Goal: Task Accomplishment & Management: Complete application form

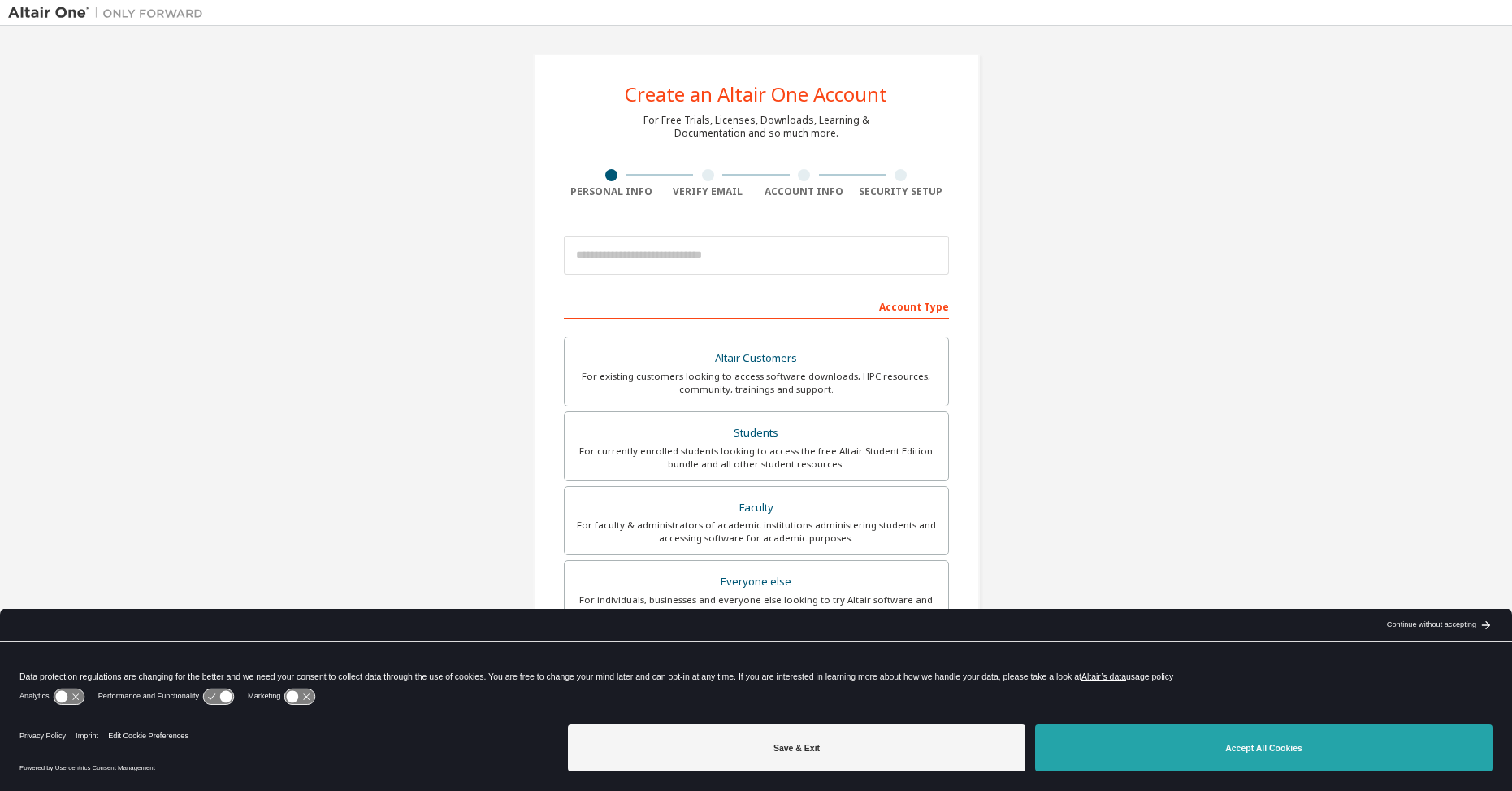
click at [1264, 746] on button "Accept All Cookies" at bounding box center [1263, 747] width 457 height 48
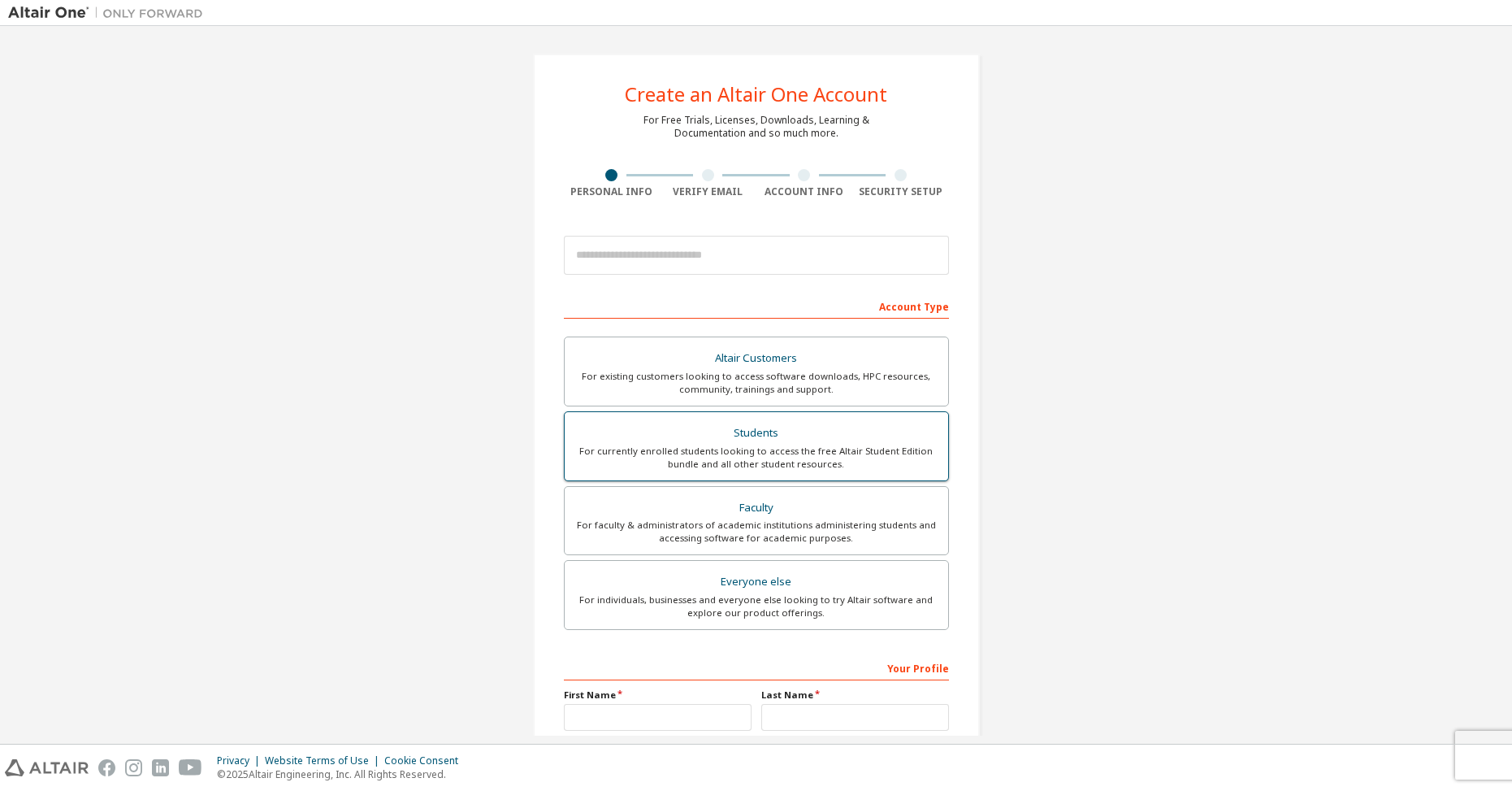
click at [831, 446] on div "For currently enrolled students looking to access the free Altair Student Editi…" at bounding box center [756, 457] width 364 height 26
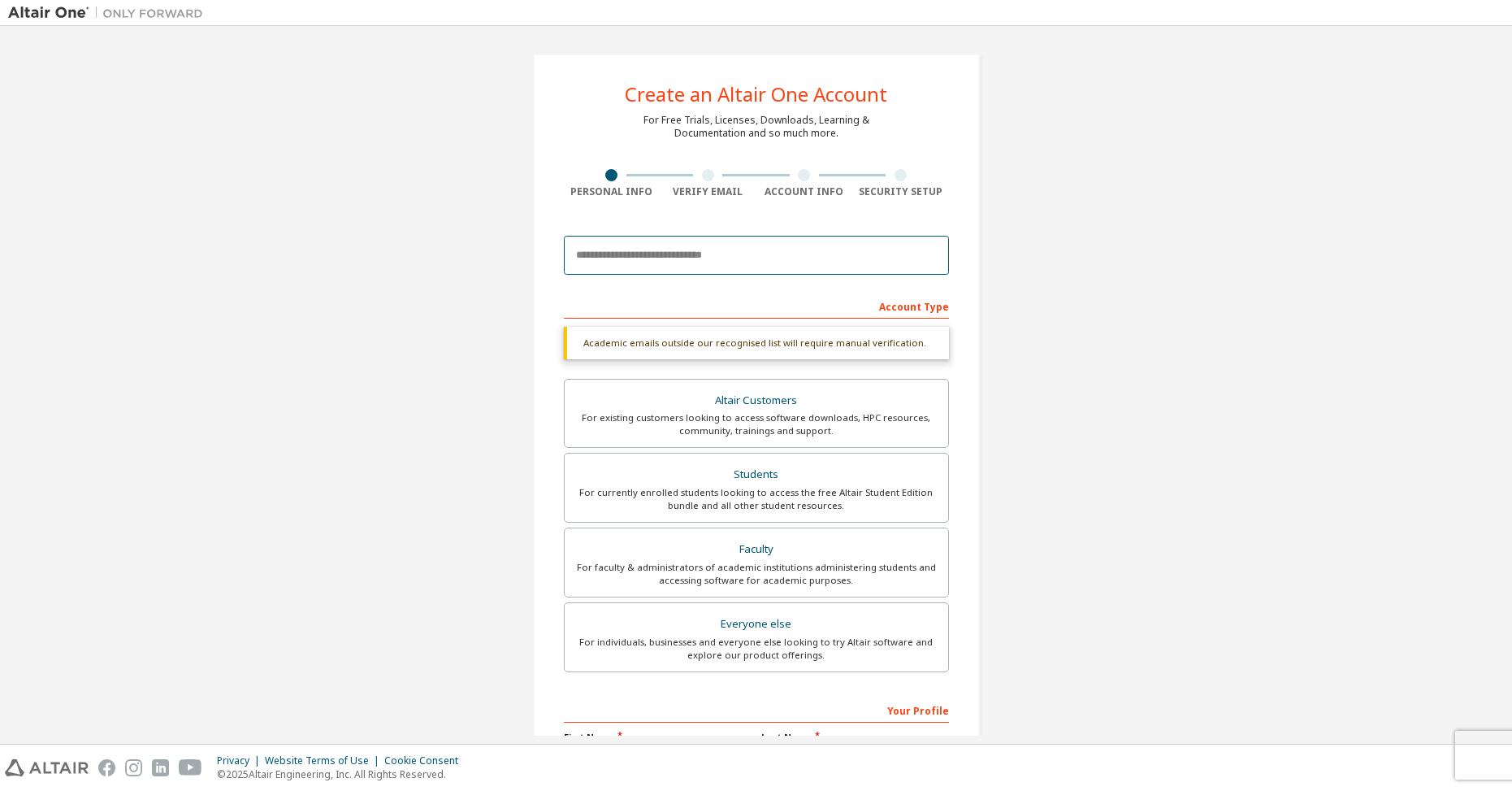
click at [776, 265] on input "email" at bounding box center [756, 255] width 385 height 39
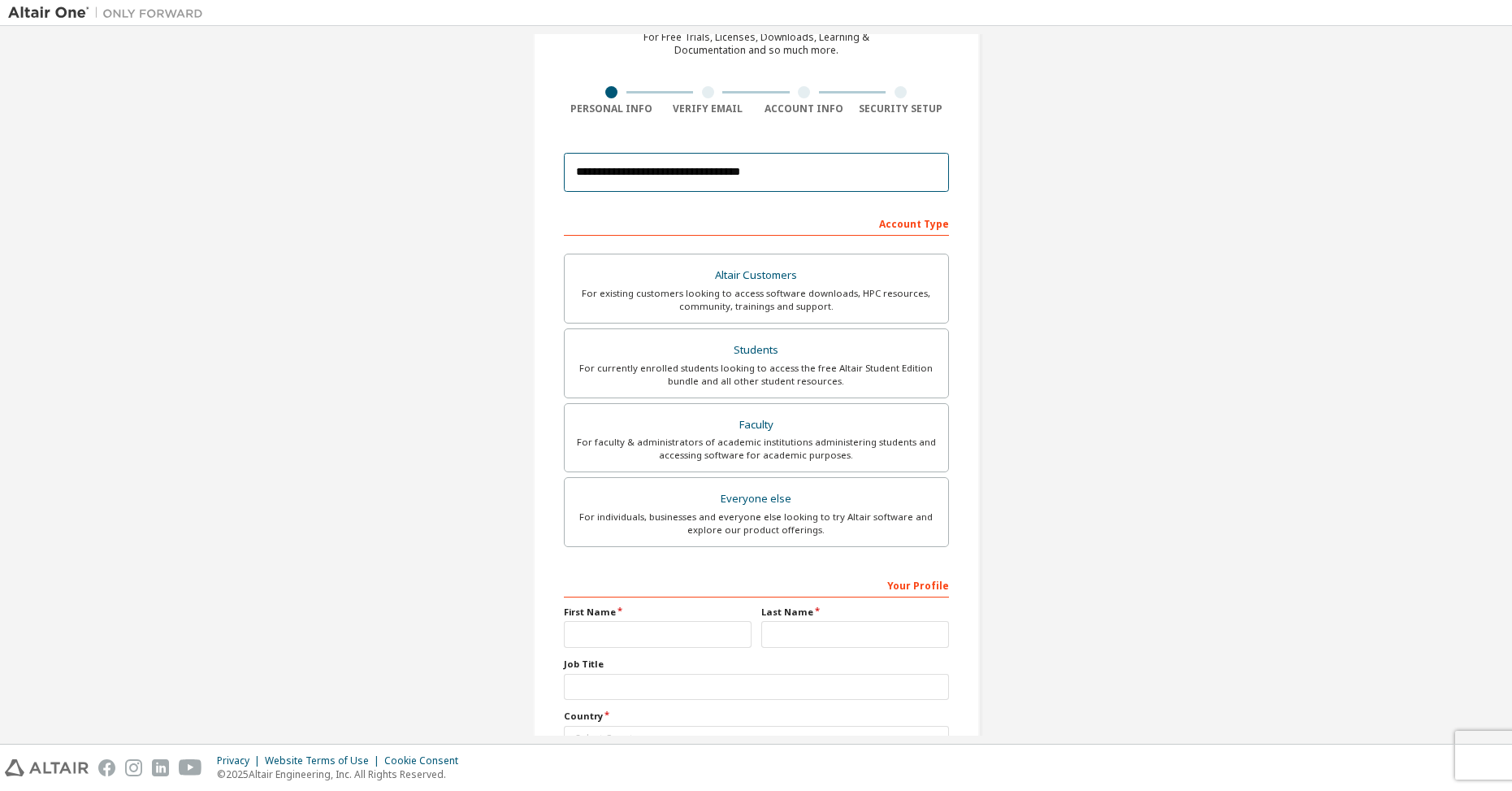
scroll to position [166, 0]
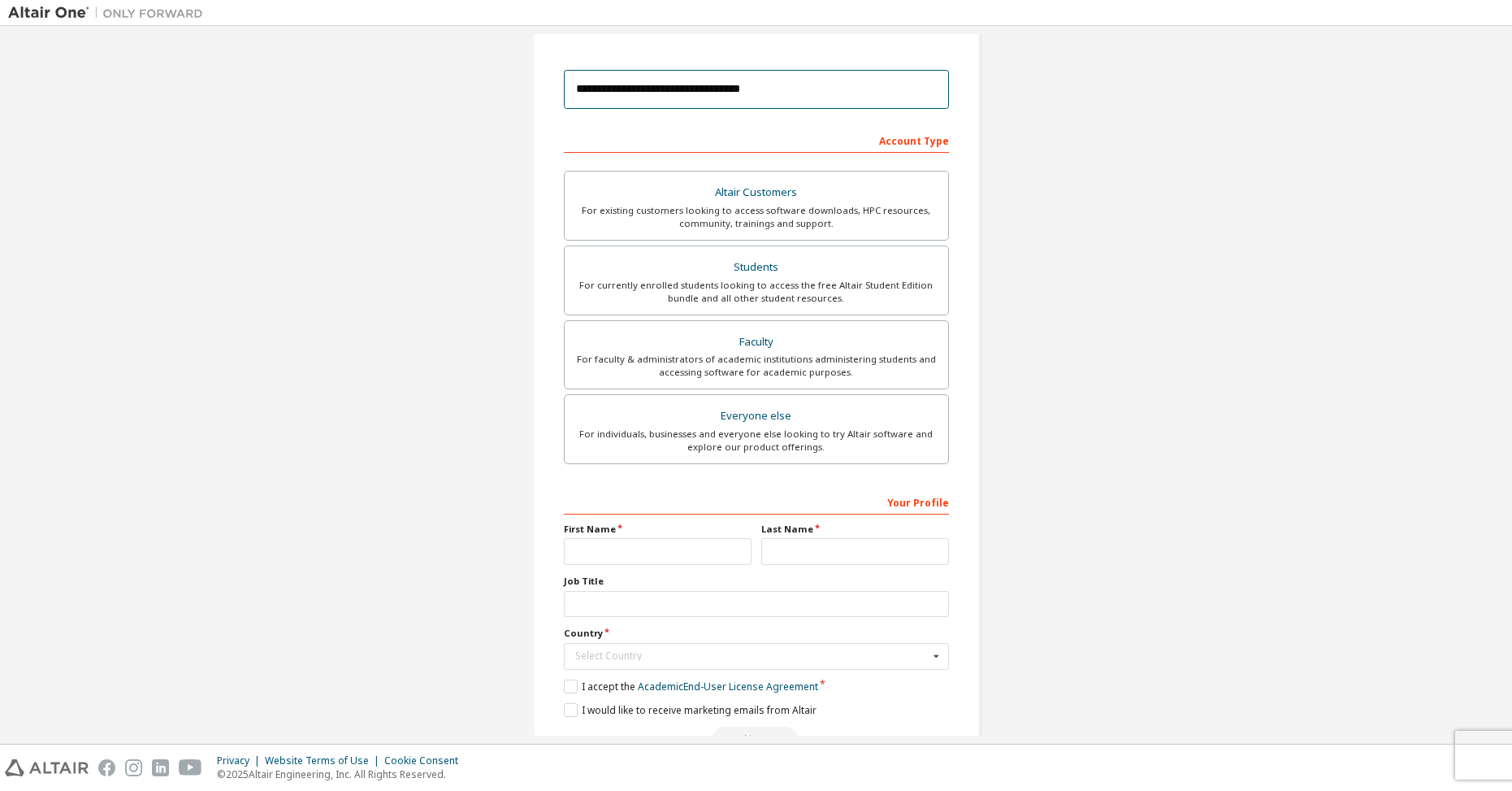
type input "**********"
click at [650, 539] on div "First Name" at bounding box center [658, 543] width 198 height 42
click at [648, 551] on input "text" at bounding box center [658, 552] width 188 height 27
type input "********"
click at [828, 554] on input "text" at bounding box center [855, 552] width 188 height 27
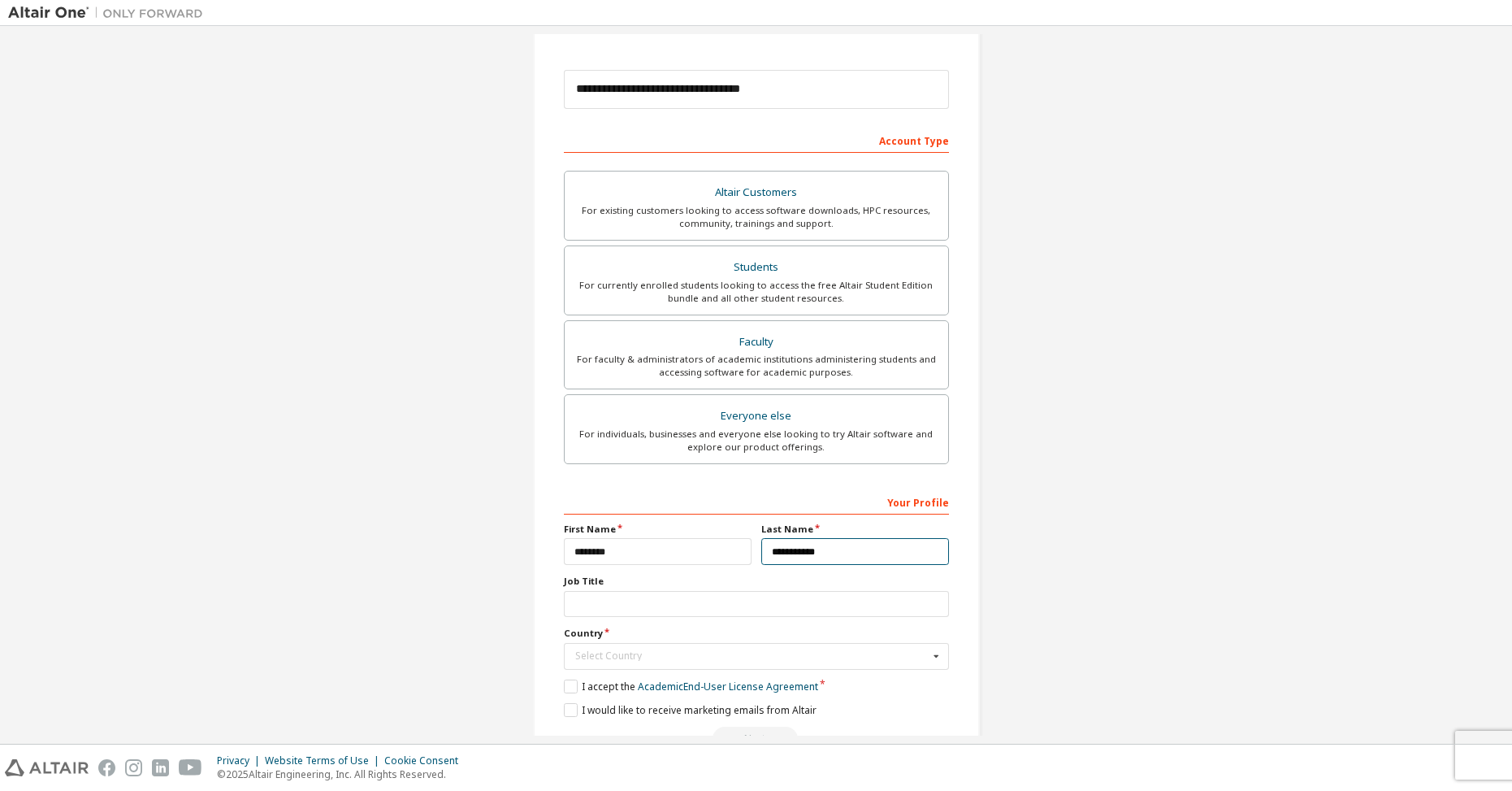
type input "**********"
click at [589, 628] on div "**********" at bounding box center [756, 620] width 385 height 263
click at [597, 605] on input "text" at bounding box center [756, 604] width 385 height 27
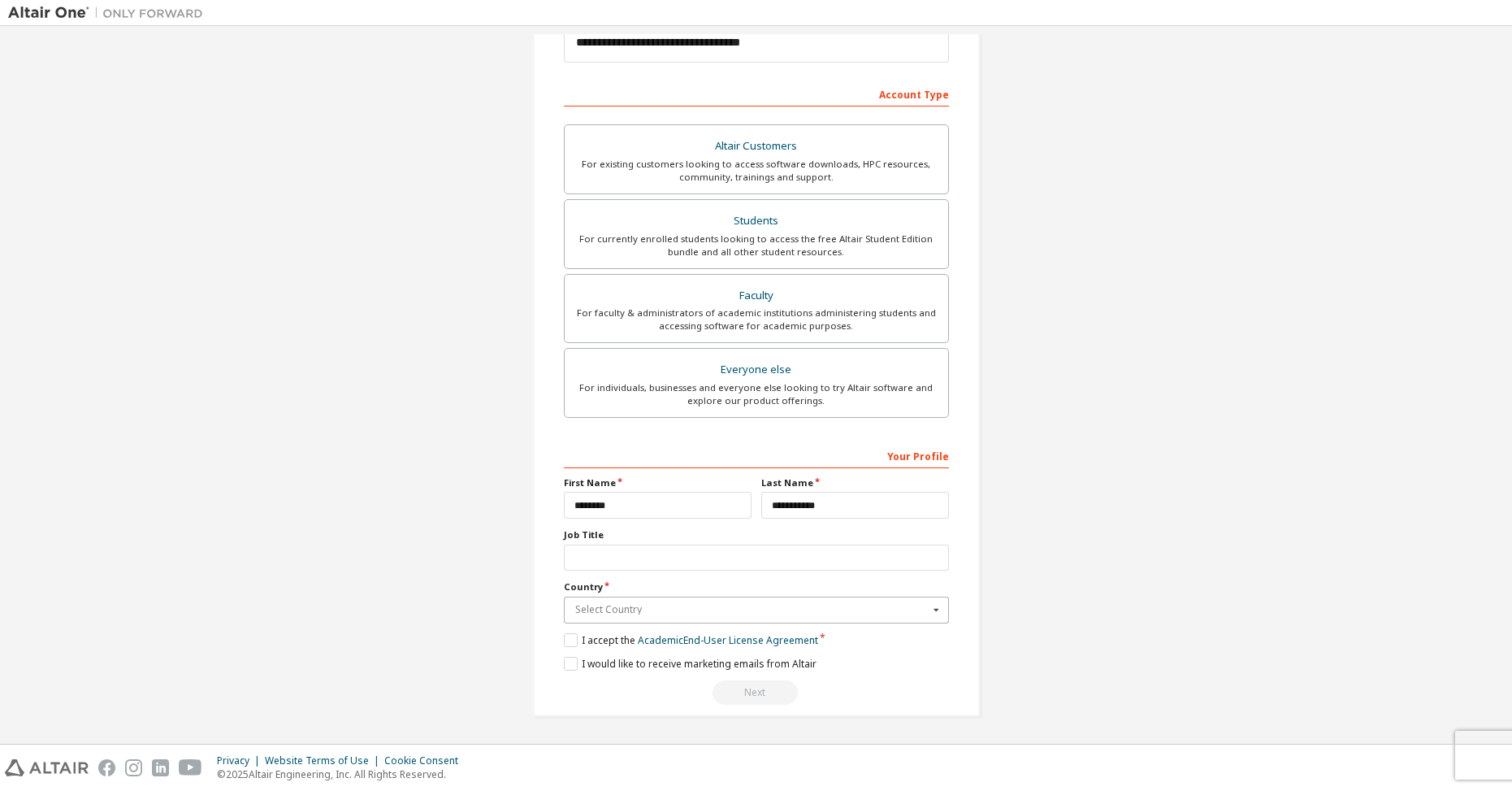
click at [621, 602] on input "text" at bounding box center [757, 609] width 384 height 25
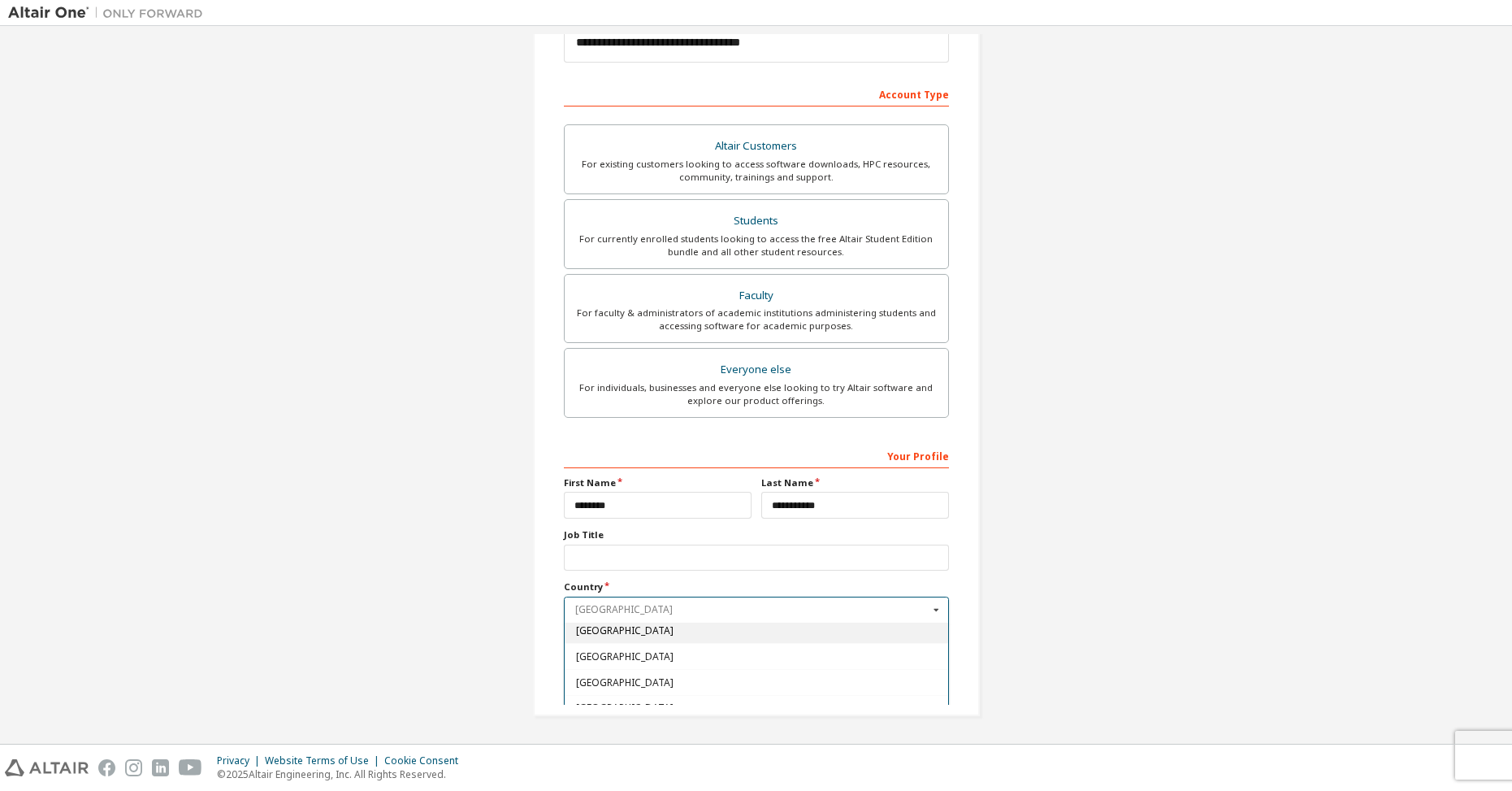
scroll to position [2073, 0]
click at [671, 640] on div "[GEOGRAPHIC_DATA]" at bounding box center [756, 634] width 384 height 26
type input "***"
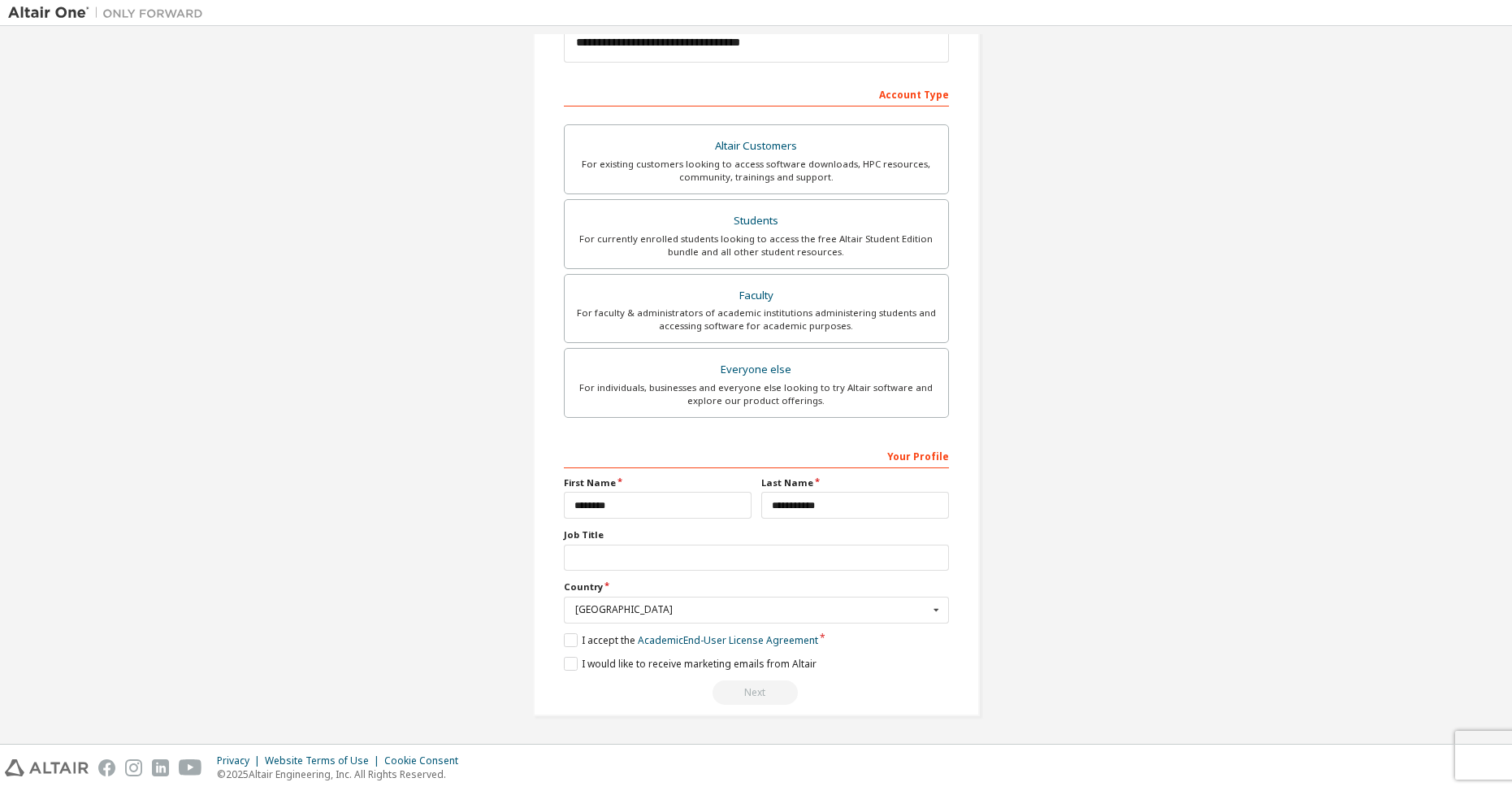
click at [551, 641] on div "**********" at bounding box center [756, 279] width 447 height 875
click at [567, 642] on label "I accept the Academic End-User License Agreement" at bounding box center [690, 640] width 254 height 14
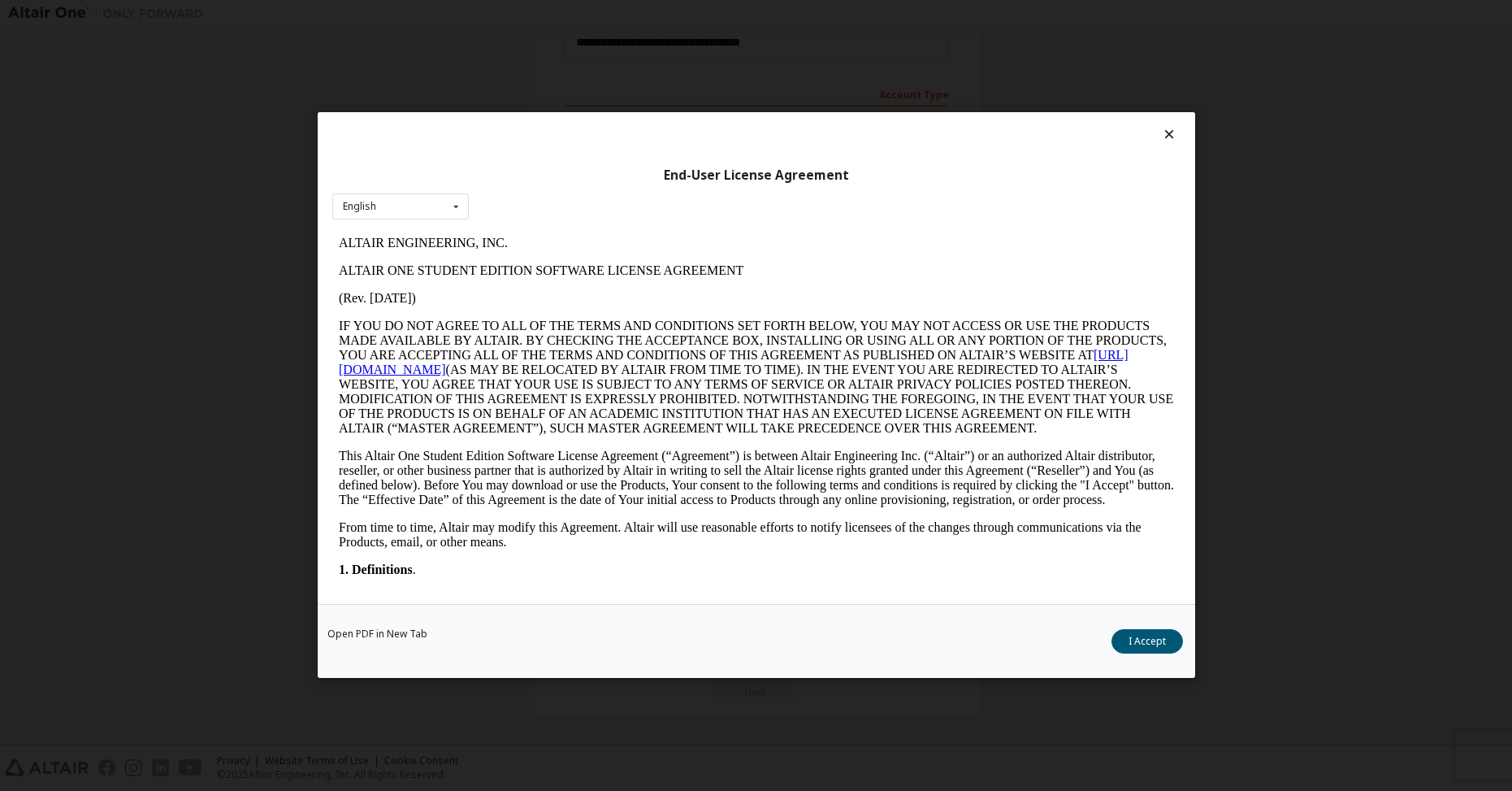
scroll to position [0, 0]
click at [1127, 644] on button "I Accept" at bounding box center [1147, 642] width 72 height 24
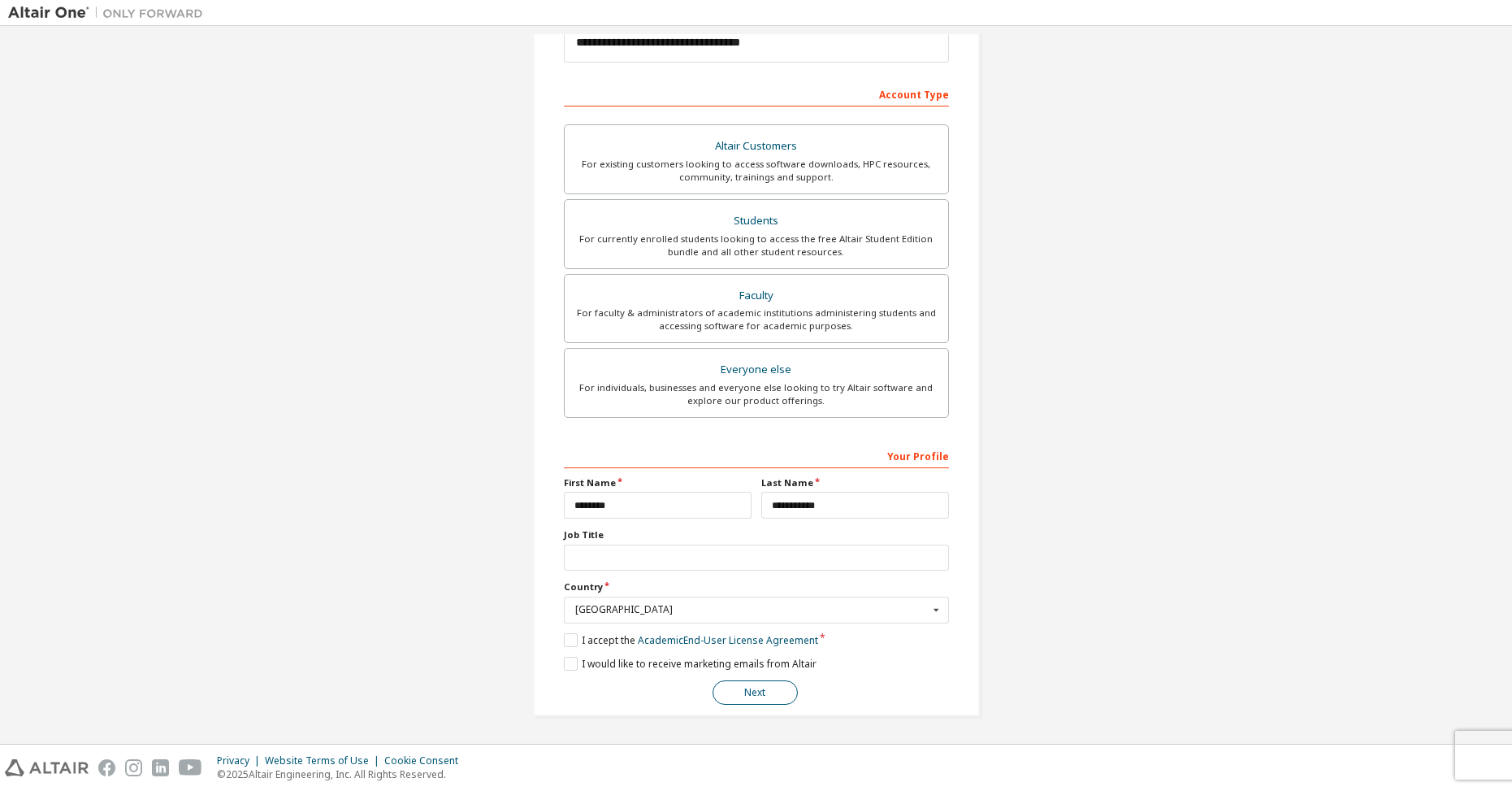
click at [738, 690] on button "Next" at bounding box center [756, 692] width 86 height 24
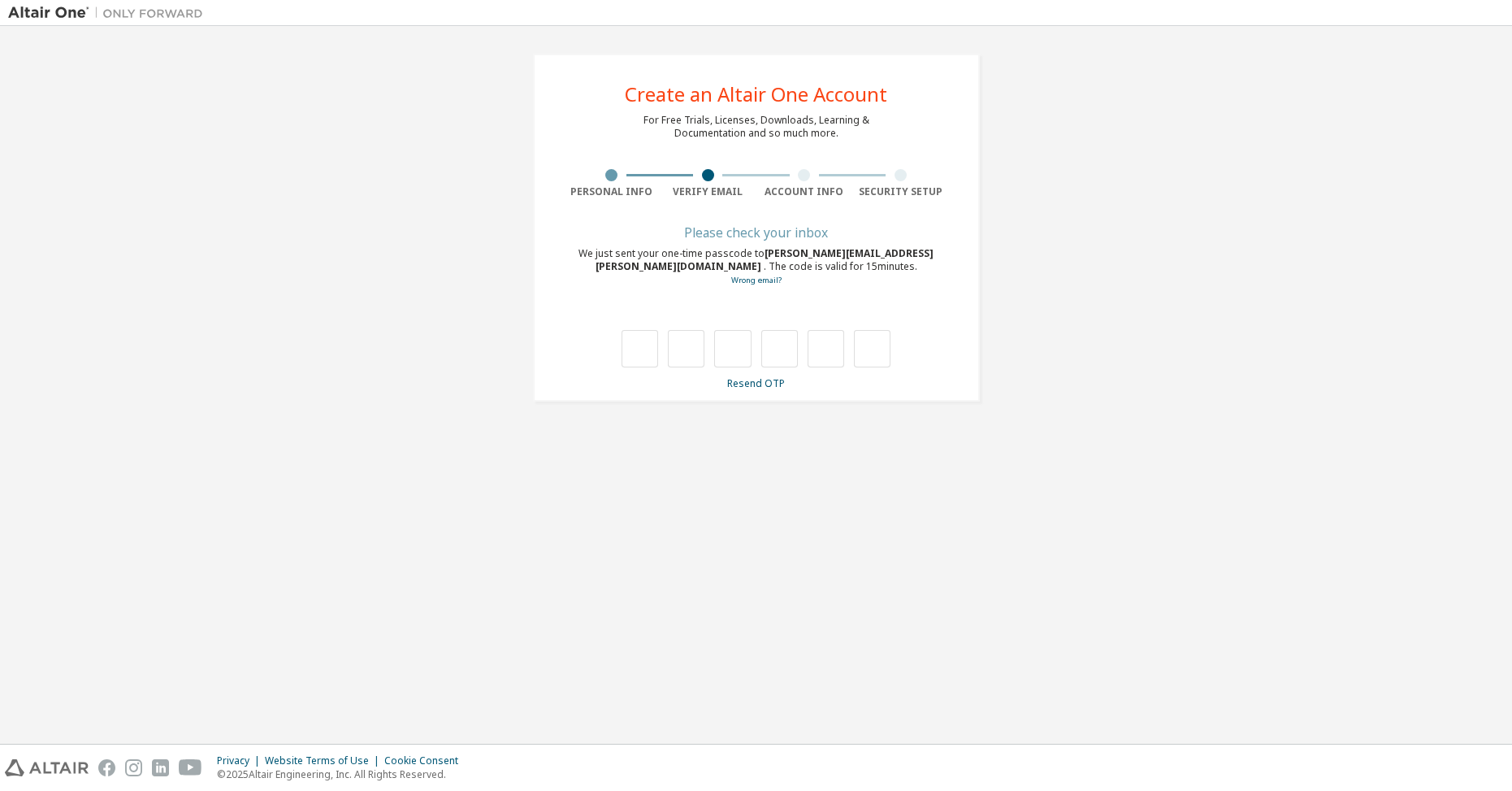
click at [828, 256] on span "[PERSON_NAME][EMAIL_ADDRESS][PERSON_NAME][DOMAIN_NAME]" at bounding box center [765, 259] width 339 height 27
drag, startPoint x: 828, startPoint y: 256, endPoint x: 839, endPoint y: 257, distance: 11.0
click at [839, 257] on span "[PERSON_NAME][EMAIL_ADDRESS][PERSON_NAME][DOMAIN_NAME]" at bounding box center [765, 259] width 339 height 27
click at [765, 264] on div "We just sent your one-time passcode to [PERSON_NAME][EMAIL_ADDRESS][PERSON_NAME…" at bounding box center [756, 266] width 385 height 40
click at [770, 256] on span "[PERSON_NAME][EMAIL_ADDRESS][PERSON_NAME][DOMAIN_NAME]" at bounding box center [765, 259] width 339 height 27
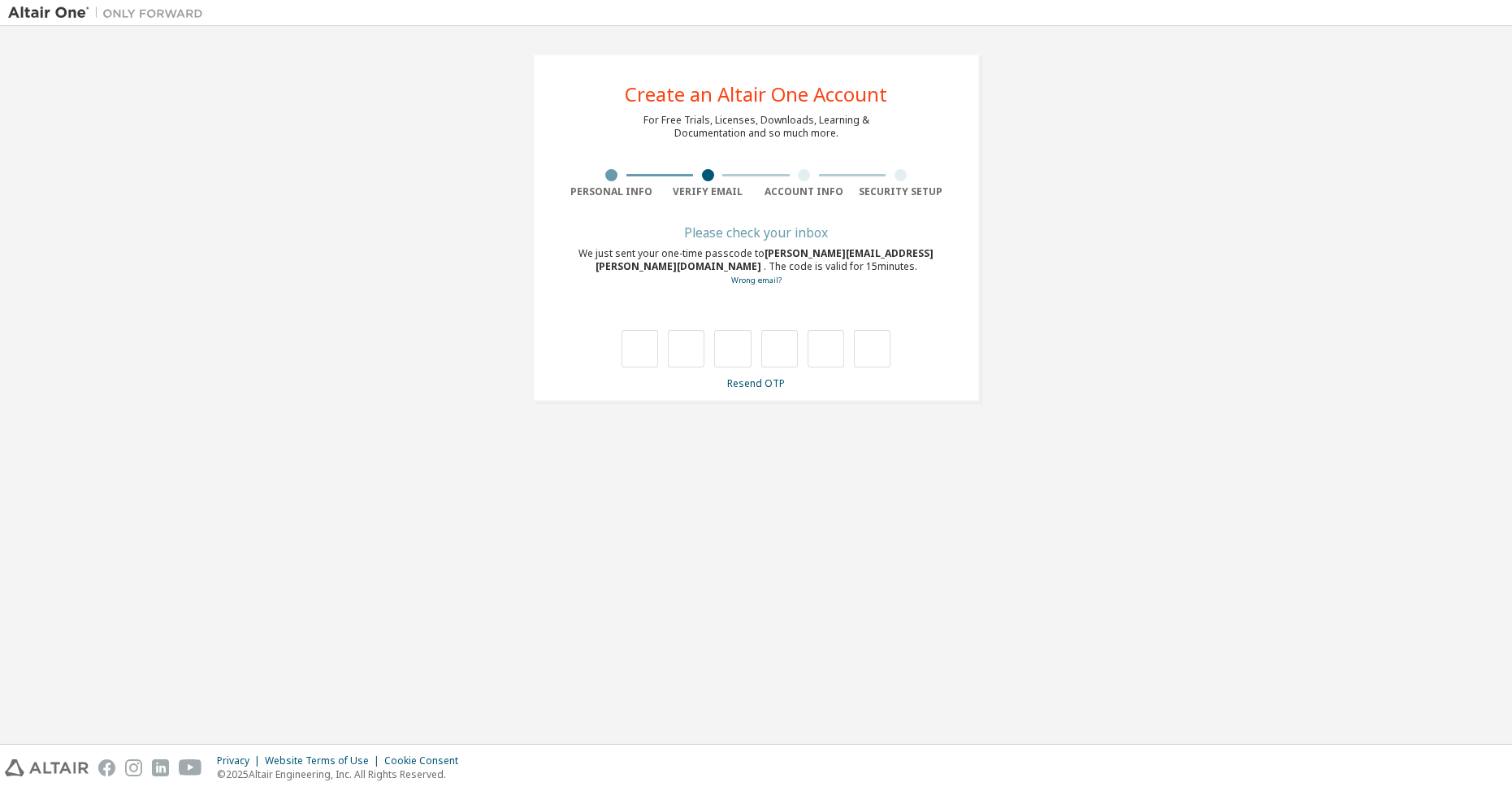
drag, startPoint x: 770, startPoint y: 256, endPoint x: 927, endPoint y: 249, distance: 157.2
click at [927, 249] on span "[PERSON_NAME][EMAIL_ADDRESS][PERSON_NAME][DOMAIN_NAME]" at bounding box center [765, 259] width 339 height 27
copy div "[PERSON_NAME][EMAIL_ADDRESS][PERSON_NAME][DOMAIN_NAME]"
type input "*"
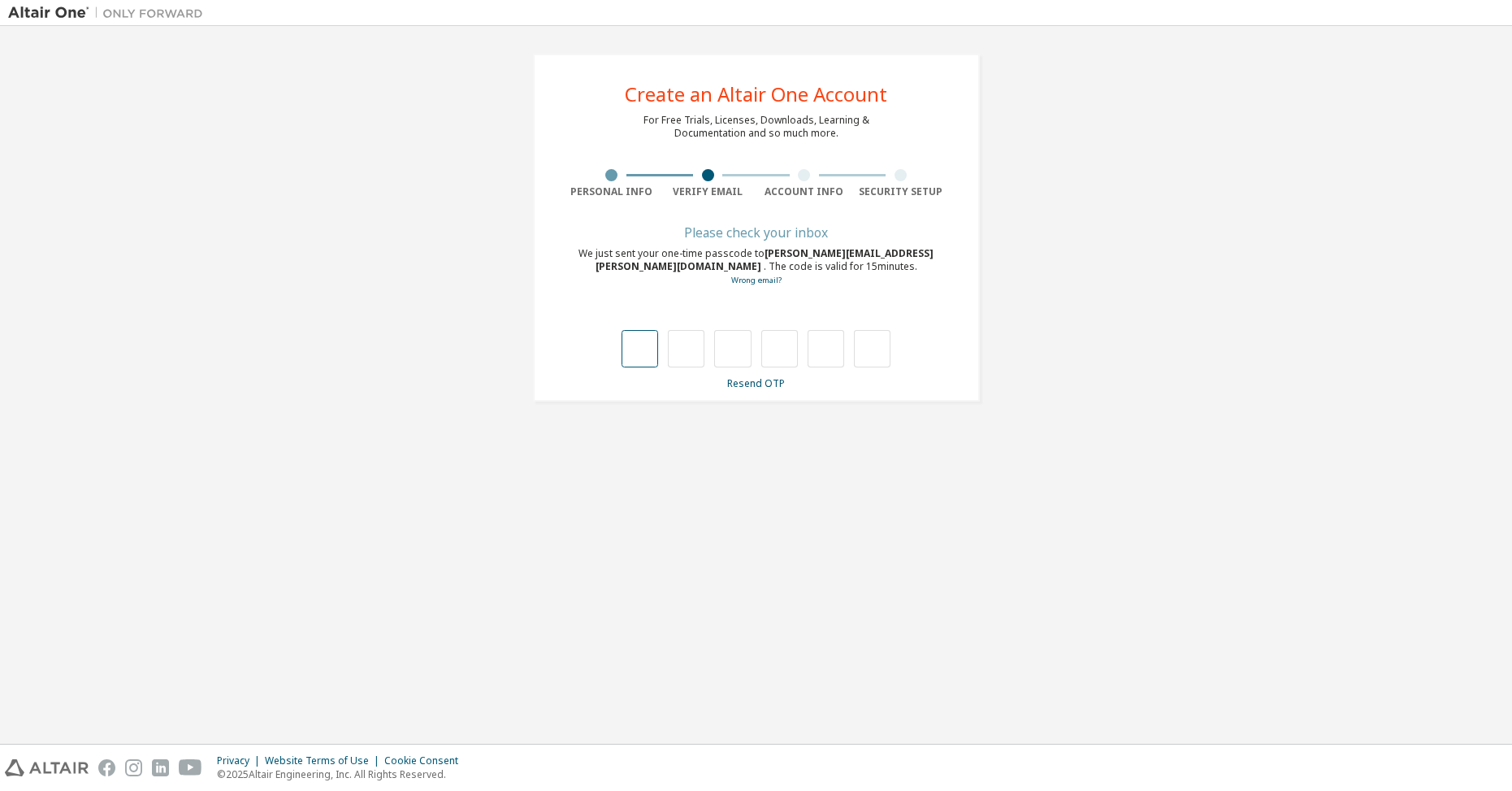
type input "*"
